Goal: Information Seeking & Learning: Learn about a topic

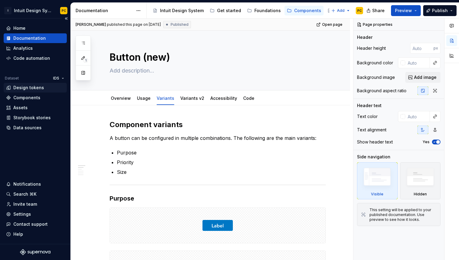
click at [37, 90] on div "Design tokens" at bounding box center [28, 88] width 31 height 6
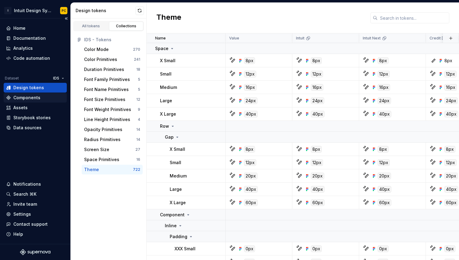
click at [38, 95] on div "Components" at bounding box center [26, 98] width 27 height 6
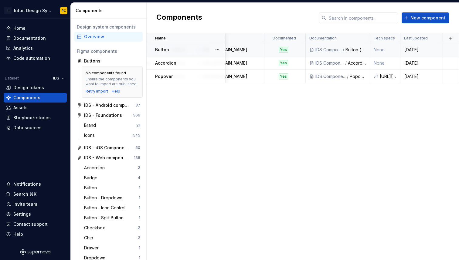
scroll to position [0, 223]
click at [452, 39] on button "button" at bounding box center [450, 38] width 8 height 8
click at [194, 51] on div "Button" at bounding box center [190, 50] width 70 height 6
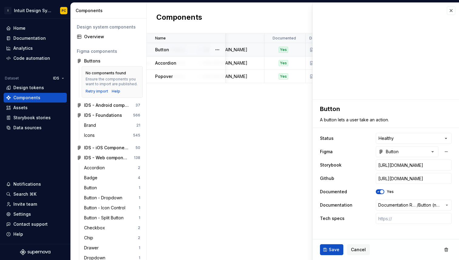
click at [280, 133] on div "Name Description Status Figma Storybook Github Documented Documentation Tech sp…" at bounding box center [302, 146] width 312 height 227
click at [453, 14] on button "button" at bounding box center [450, 10] width 8 height 8
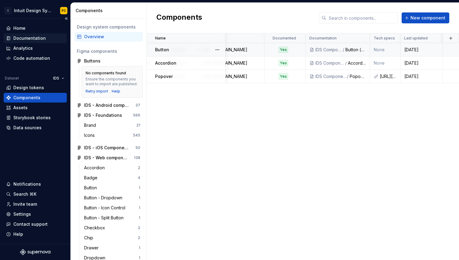
click at [32, 38] on div "Documentation" at bounding box center [29, 38] width 32 height 6
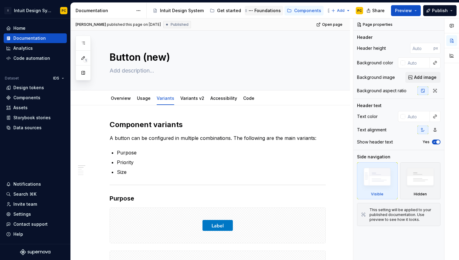
click at [257, 11] on div "Foundations" at bounding box center [267, 11] width 26 height 6
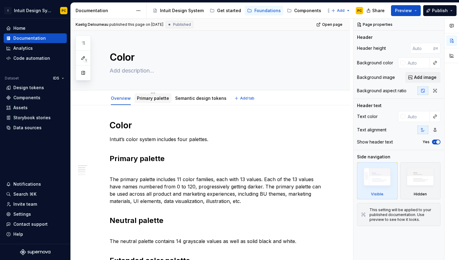
click at [150, 96] on link "Primary palette" at bounding box center [153, 98] width 32 height 5
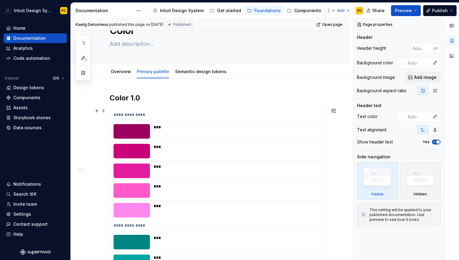
scroll to position [27, 0]
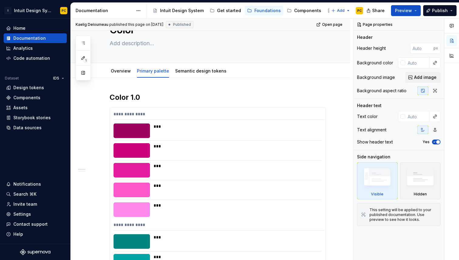
type textarea "*"
